Goal: Task Accomplishment & Management: Manage account settings

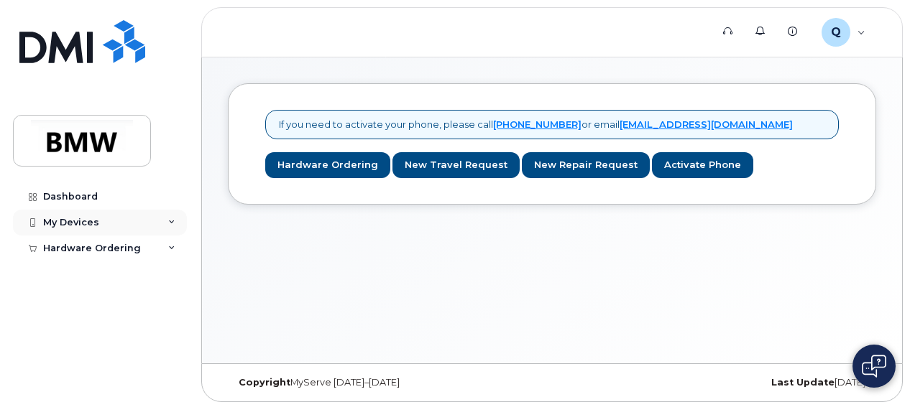
click at [164, 221] on div "My Devices" at bounding box center [100, 223] width 174 height 26
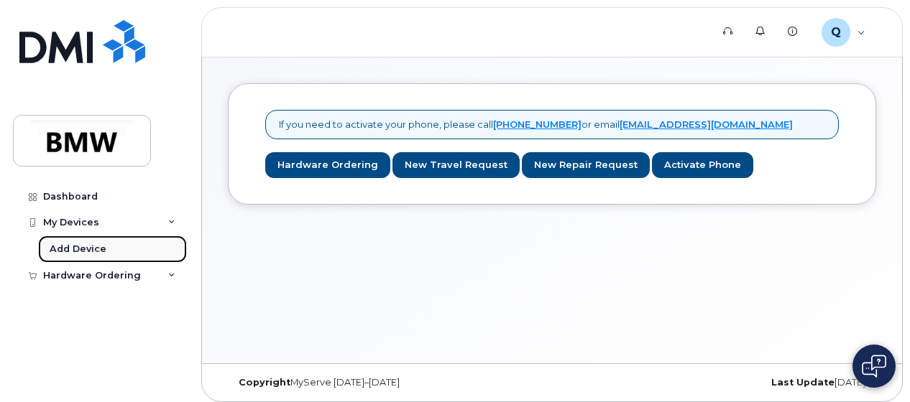
click at [60, 252] on div "Add Device" at bounding box center [78, 249] width 57 height 13
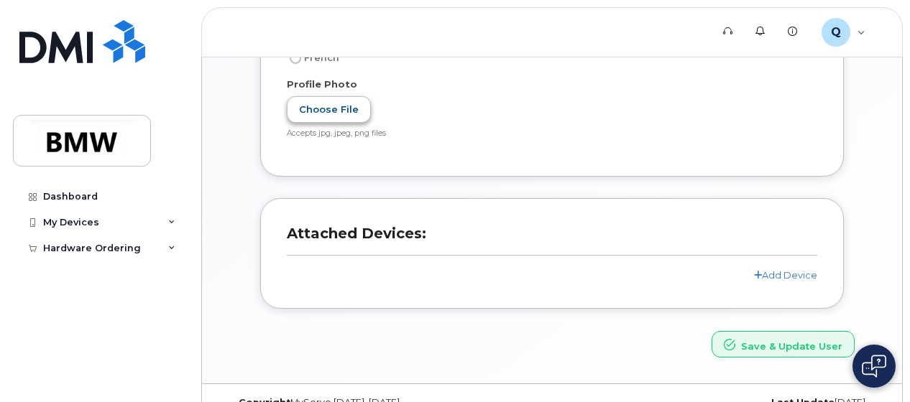
scroll to position [385, 0]
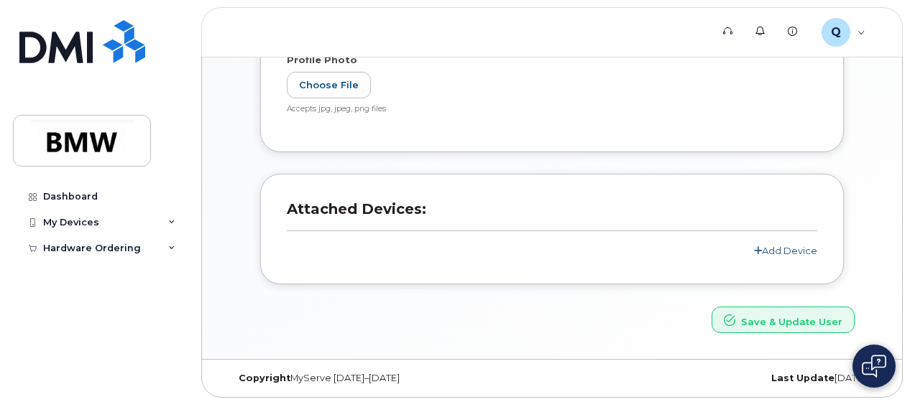
click at [777, 252] on link "Add Device" at bounding box center [785, 250] width 63 height 11
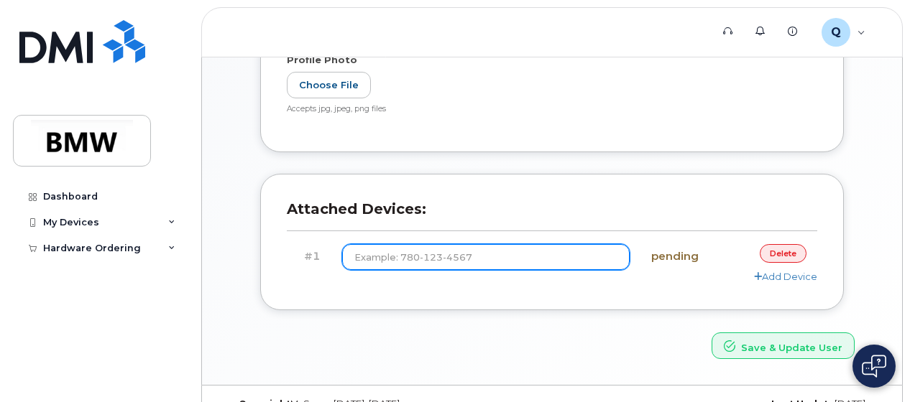
click at [510, 252] on input at bounding box center [486, 257] width 288 height 26
type input "(864) 753-0082"
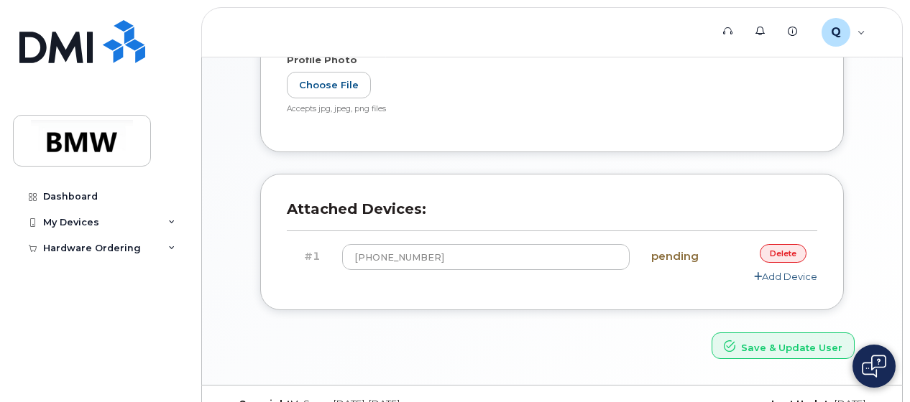
click at [786, 274] on link "Add Device" at bounding box center [785, 276] width 63 height 11
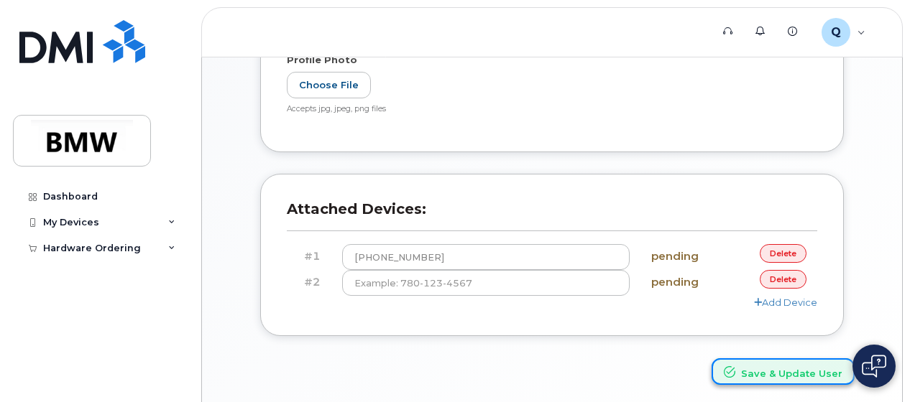
click at [775, 371] on button "Save & Update User" at bounding box center [783, 372] width 143 height 27
click at [786, 268] on div "#1 (864) 753-0082 pending delete" at bounding box center [552, 257] width 530 height 26
click at [783, 278] on link "delete" at bounding box center [783, 279] width 47 height 18
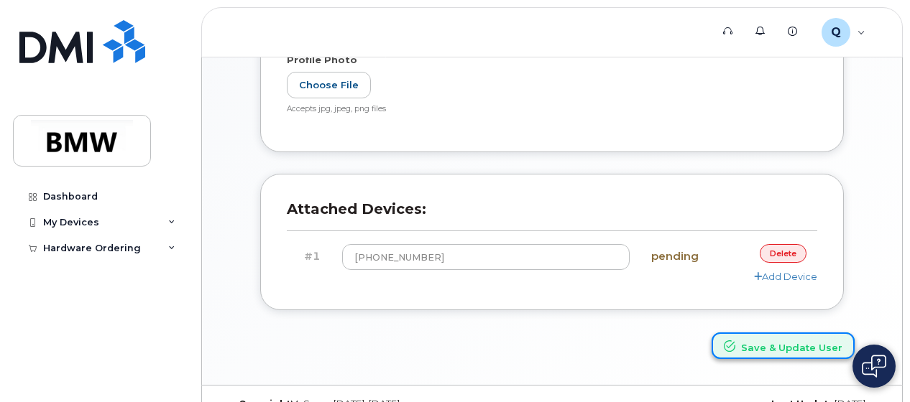
click at [758, 342] on button "Save & Update User" at bounding box center [783, 346] width 143 height 27
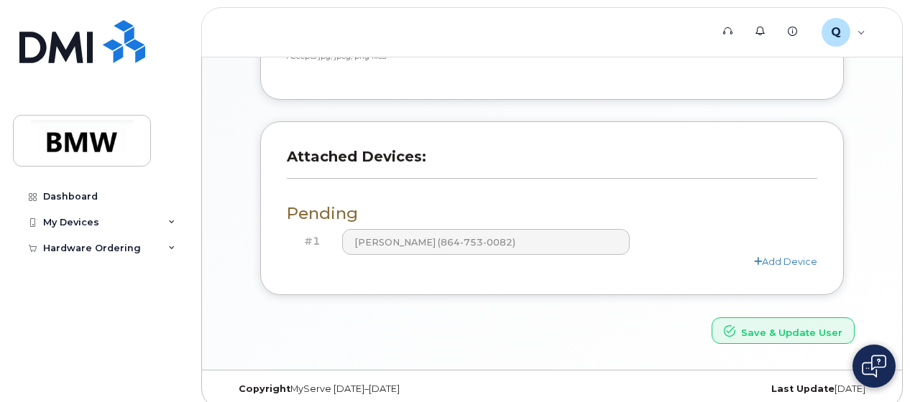
scroll to position [500, 0]
